Goal: Task Accomplishment & Management: Manage account settings

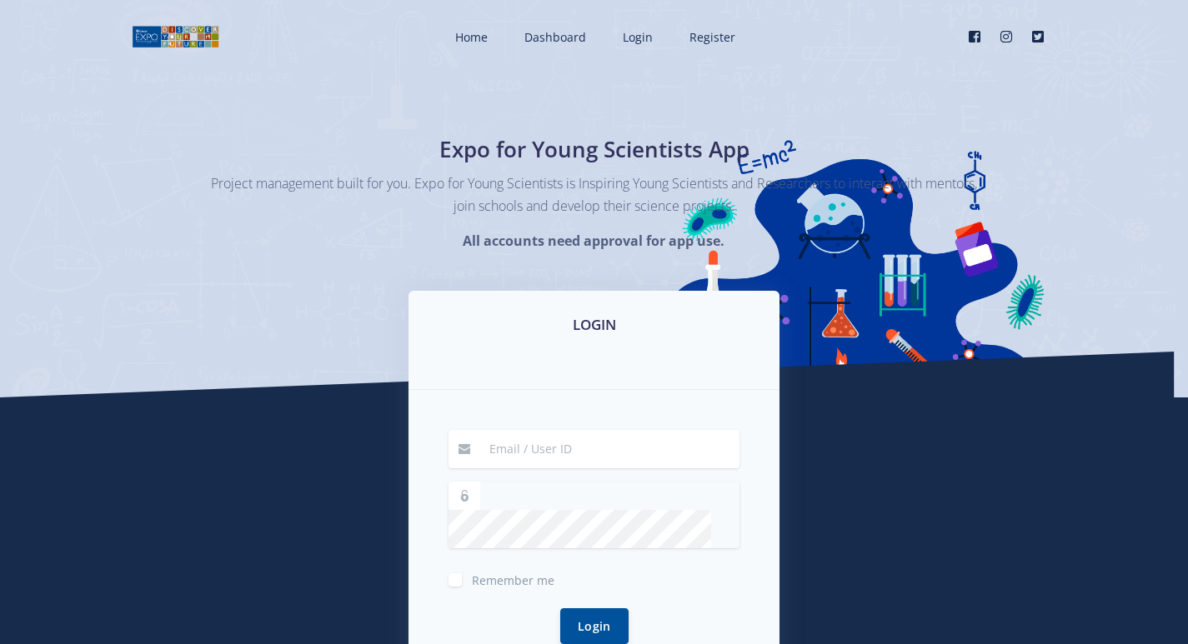
type input "[EMAIL_ADDRESS][DOMAIN_NAME]"
click at [576, 599] on button "Login" at bounding box center [594, 597] width 68 height 36
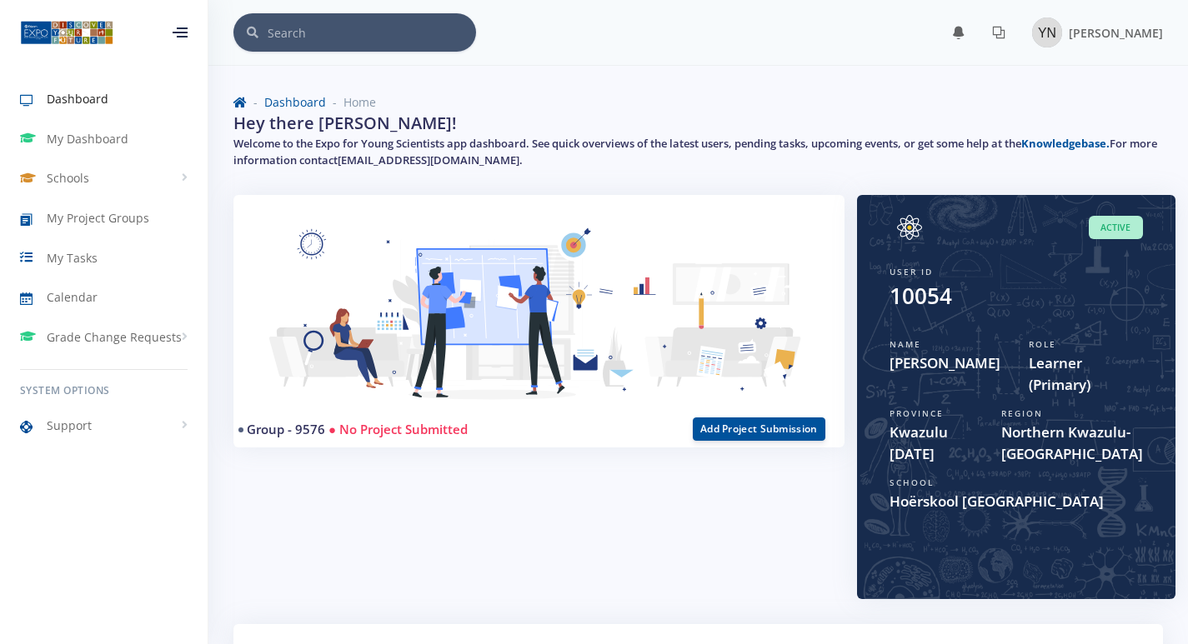
scroll to position [13, 13]
click at [113, 216] on span "My Project Groups" at bounding box center [98, 218] width 103 height 18
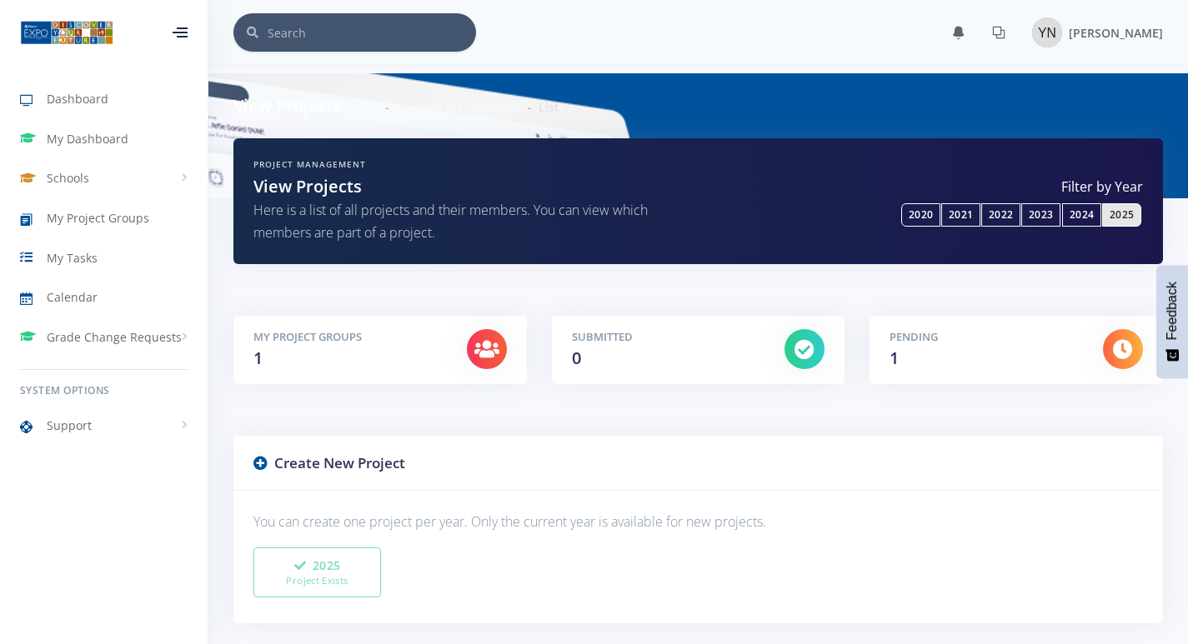
scroll to position [13, 13]
click at [324, 451] on div "Create New Project" at bounding box center [697, 464] width 929 height 56
click at [326, 464] on h3 "Create New Project" at bounding box center [697, 464] width 889 height 22
